Goal: Transaction & Acquisition: Subscribe to service/newsletter

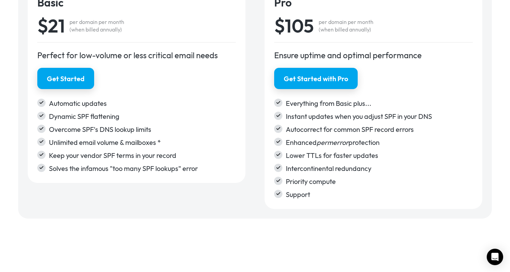
scroll to position [1158, 0]
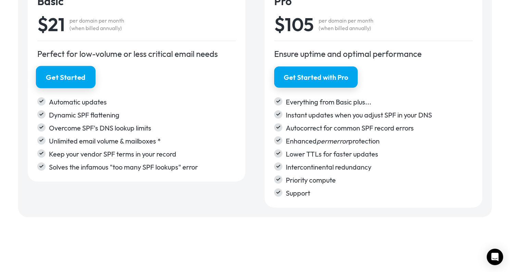
click at [68, 85] on link "Get Started" at bounding box center [66, 77] width 60 height 22
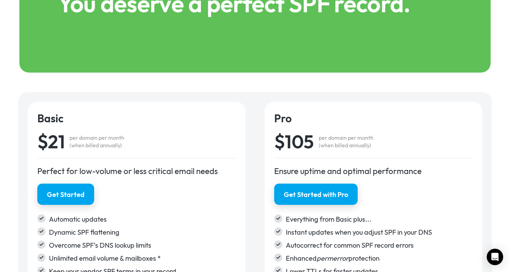
scroll to position [1032, 0]
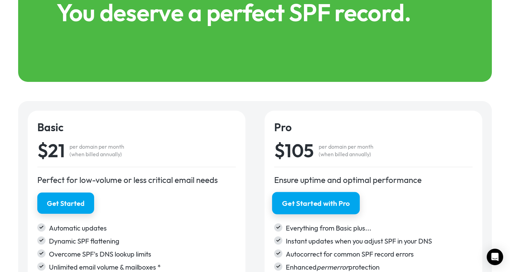
click at [318, 202] on div "Get Started with Pro" at bounding box center [315, 203] width 67 height 10
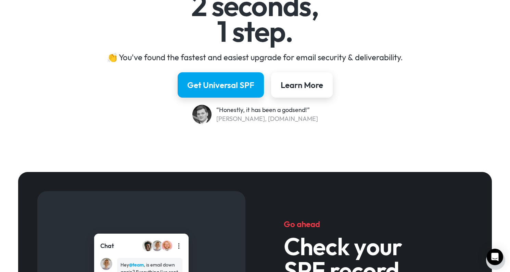
scroll to position [106, 0]
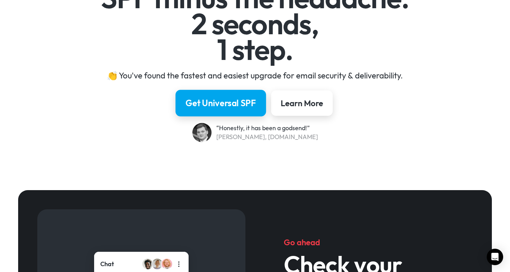
click at [200, 103] on div "Get Universal SPF" at bounding box center [220, 103] width 70 height 12
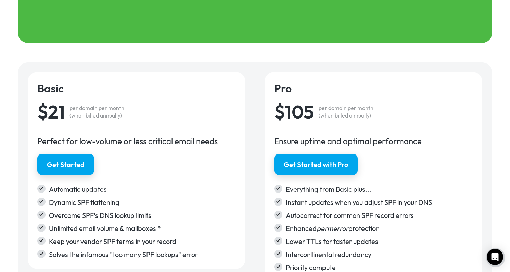
scroll to position [1071, 0]
click at [231, 199] on div "Dynamic SPF flattening" at bounding box center [142, 202] width 187 height 10
click at [263, 184] on div "Basic $21 per domain per month (when billed annually) Perfect for low-volume or…" at bounding box center [255, 183] width 454 height 223
